Goal: Transaction & Acquisition: Purchase product/service

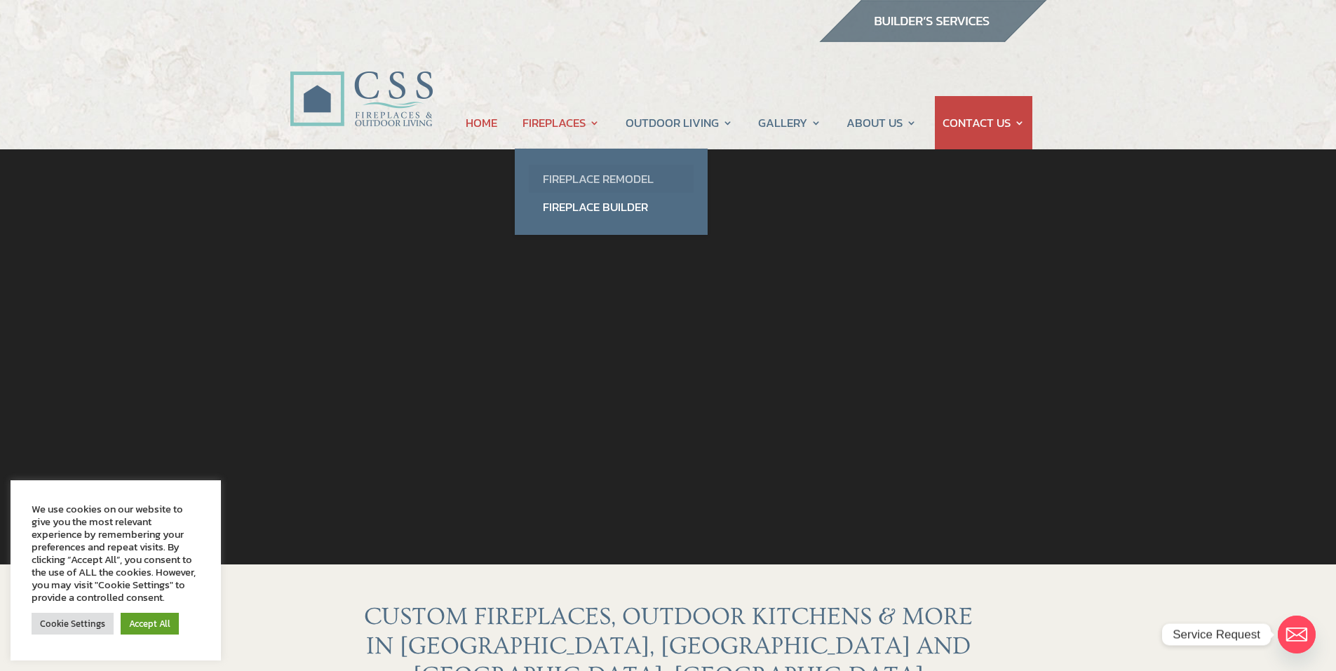
click at [593, 174] on link "Fireplace Remodel" at bounding box center [611, 179] width 165 height 28
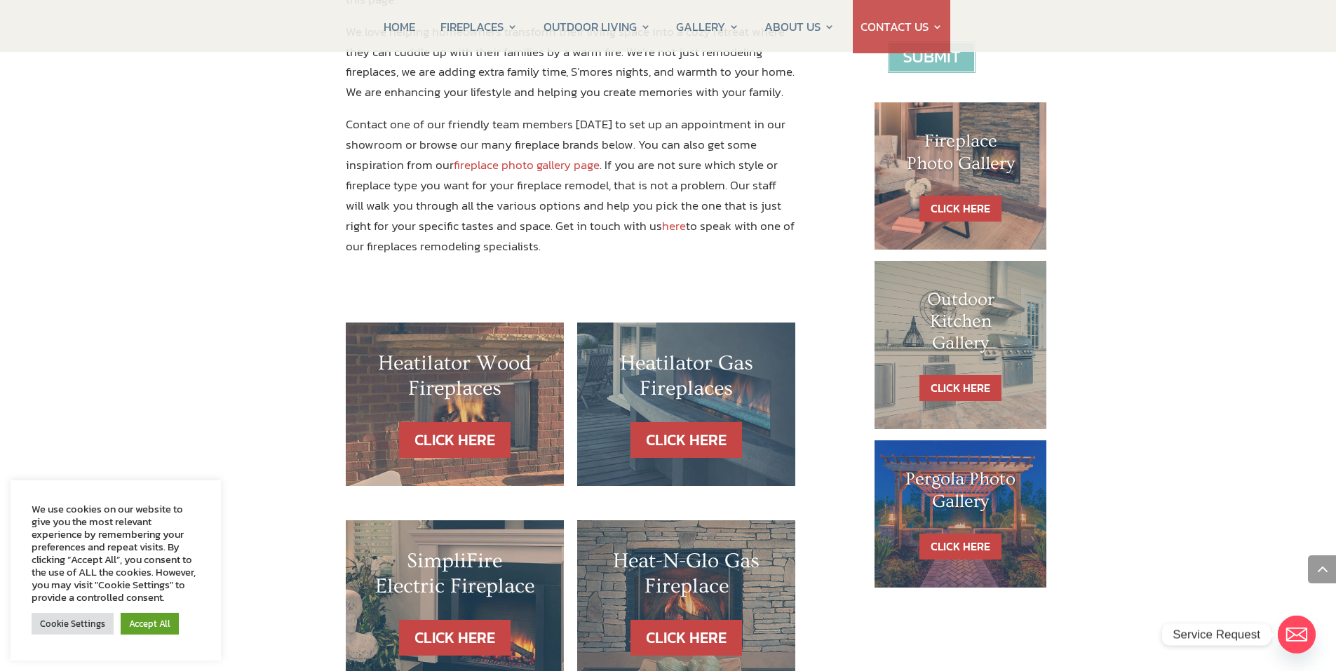
scroll to position [631, 0]
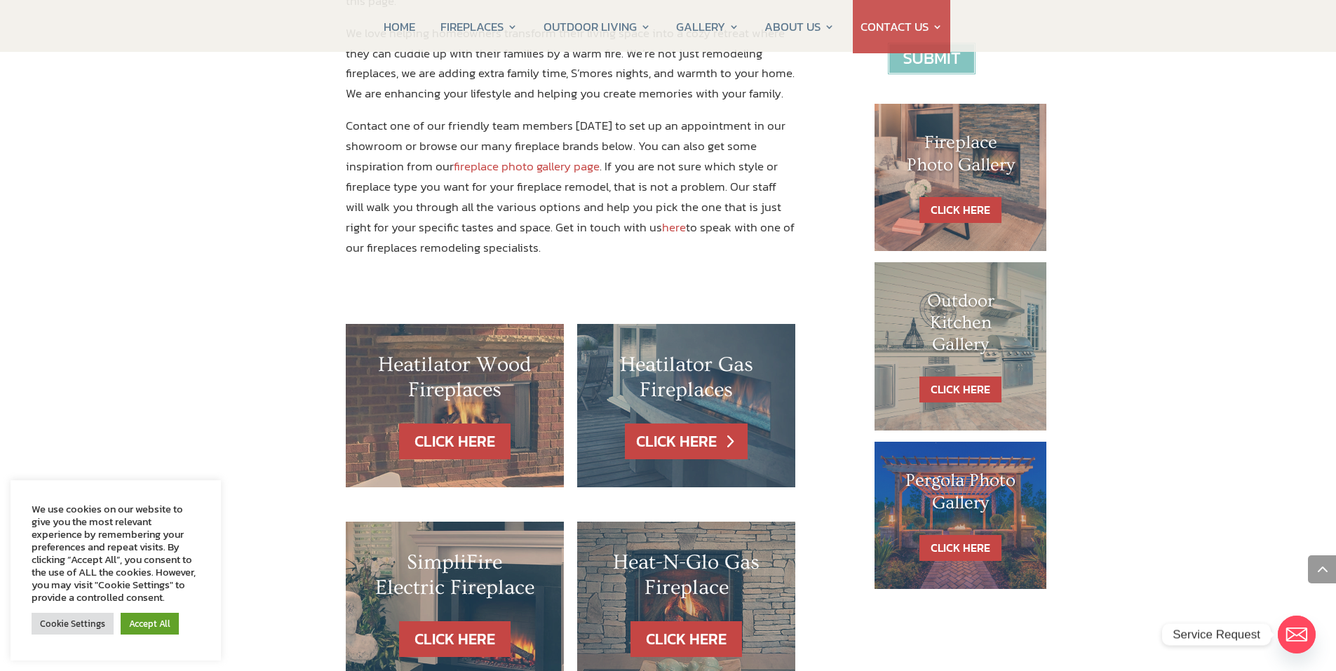
click at [690, 424] on link "CLICK HERE" at bounding box center [686, 442] width 122 height 36
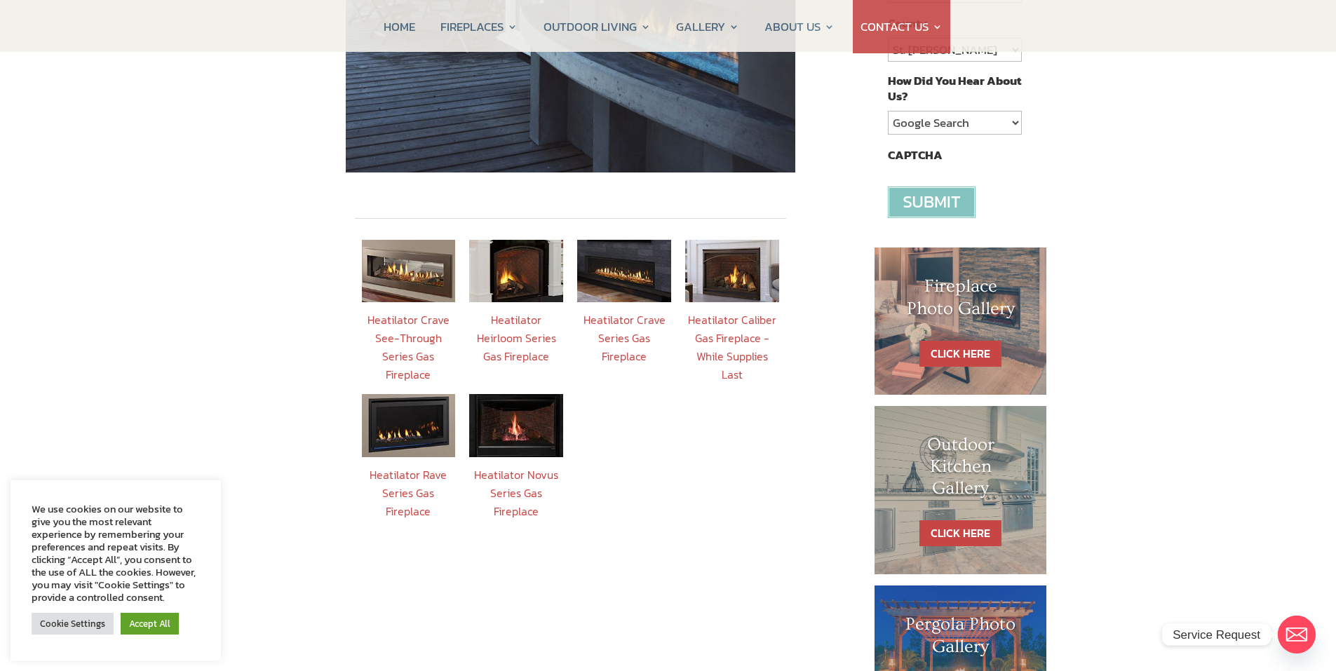
scroll to position [452, 0]
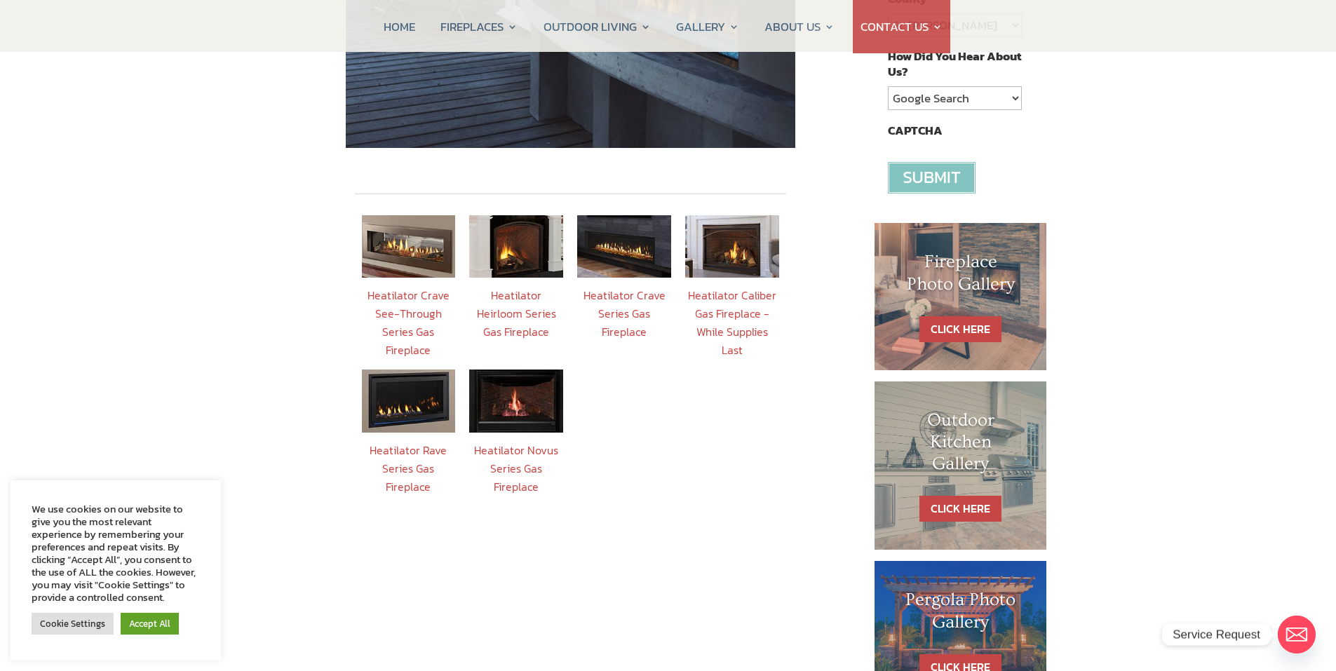
click at [741, 287] on link "Heatilator Caliber Gas Fireplace - While Supplies Last" at bounding box center [732, 323] width 88 height 72
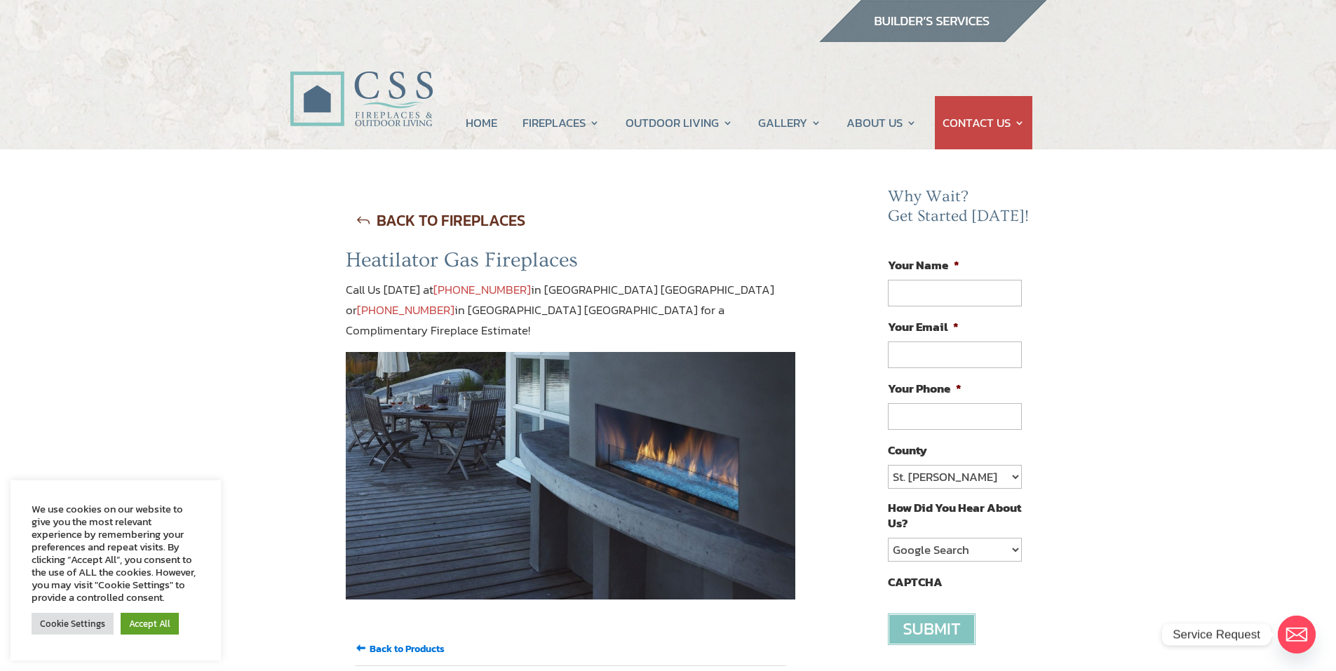
scroll to position [452, 0]
